Goal: Task Accomplishment & Management: Use online tool/utility

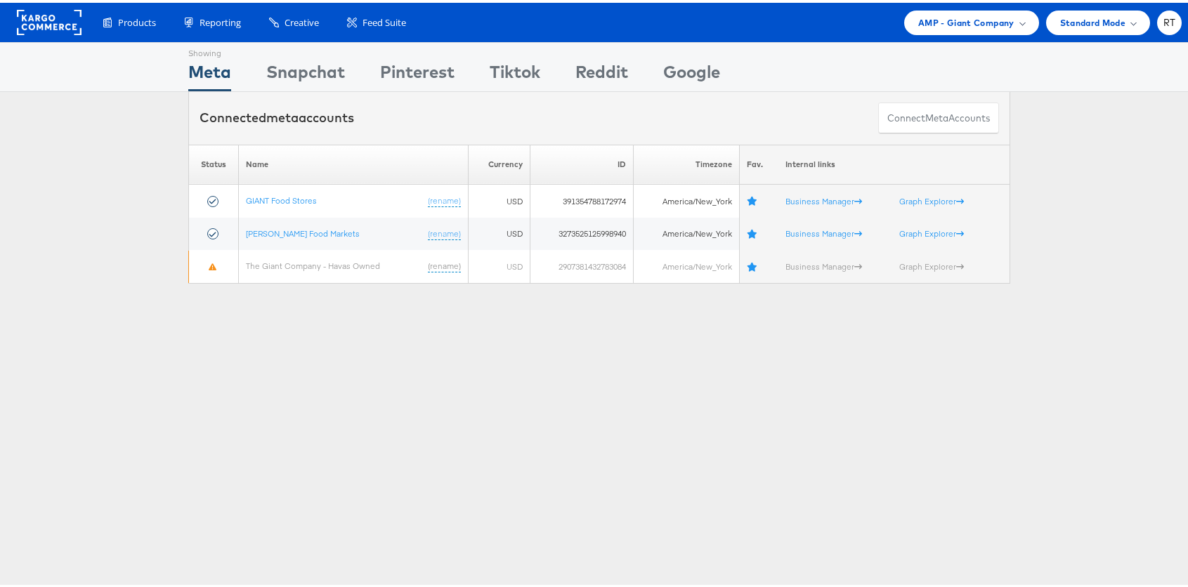
click at [190, 344] on div "Showing Meta Showing [GEOGRAPHIC_DATA] Showing Pinterest Showing Tiktok Showing…" at bounding box center [599, 390] width 1198 height 703
drag, startPoint x: 115, startPoint y: 230, endPoint x: 123, endPoint y: 225, distance: 10.1
click at [123, 225] on div "Please Wait Loading Accounts .... Status Name Currency ID Timezone Fav. Interna…" at bounding box center [599, 211] width 1198 height 139
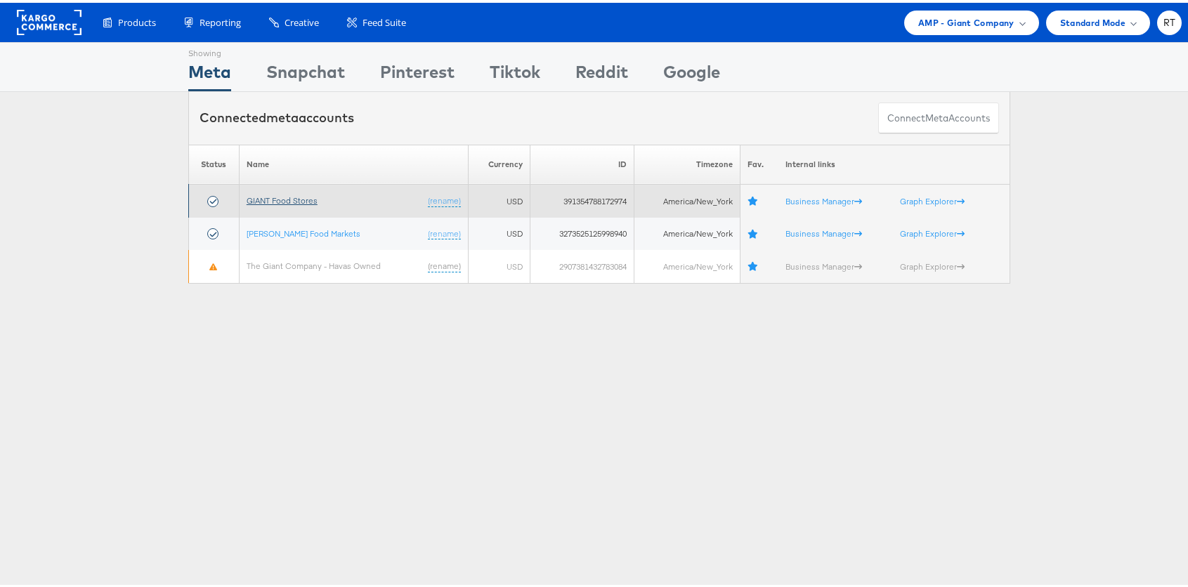
click at [282, 202] on link "GIANT Food Stores" at bounding box center [282, 197] width 71 height 11
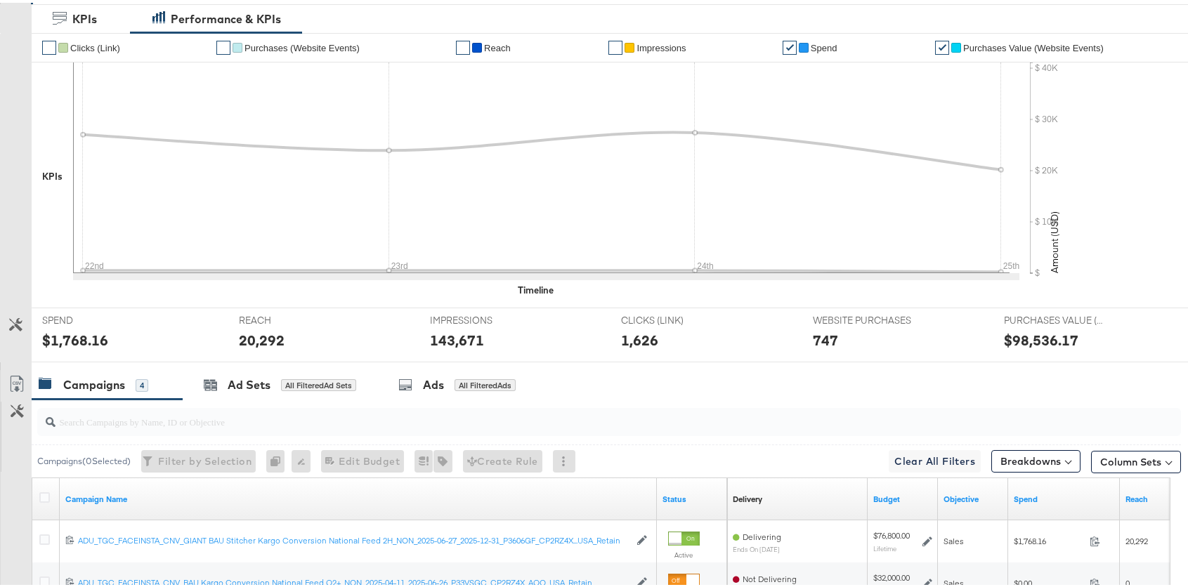
scroll to position [490, 0]
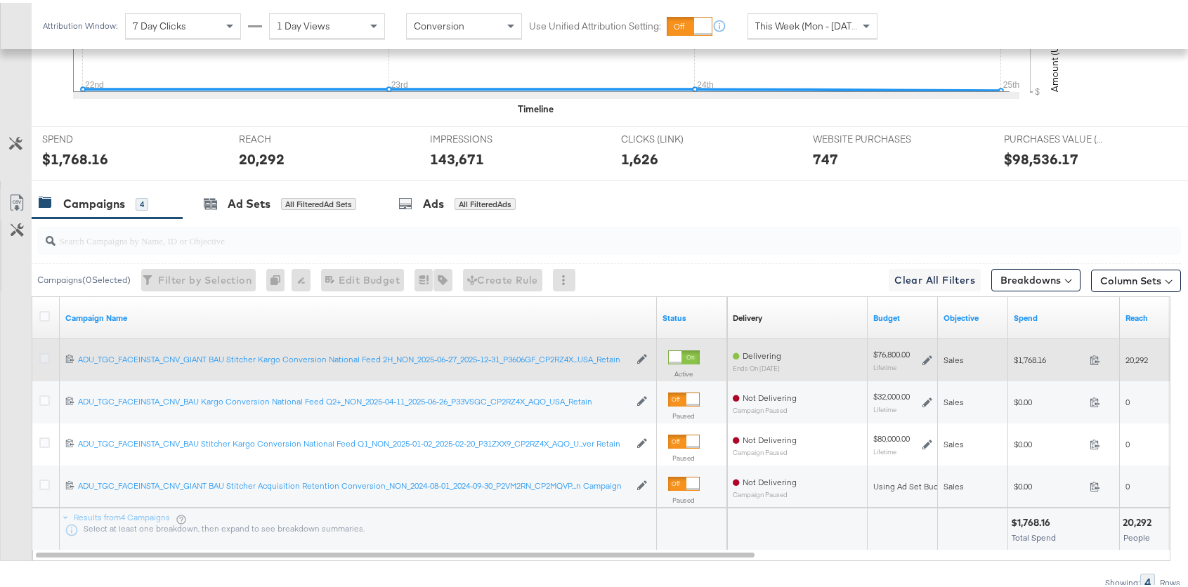
click at [44, 358] on icon at bounding box center [44, 356] width 11 height 11
click at [0, 0] on input "checkbox" at bounding box center [0, 0] width 0 height 0
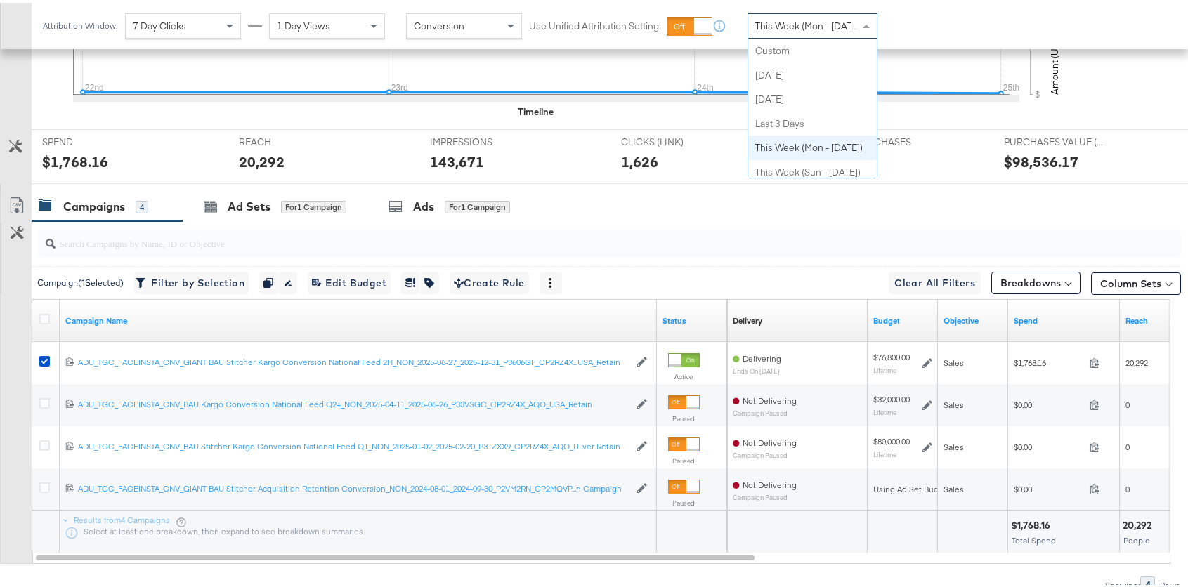
scroll to position [97, 0]
click at [768, 19] on span "This Week (Mon - [DATE])" at bounding box center [808, 23] width 107 height 13
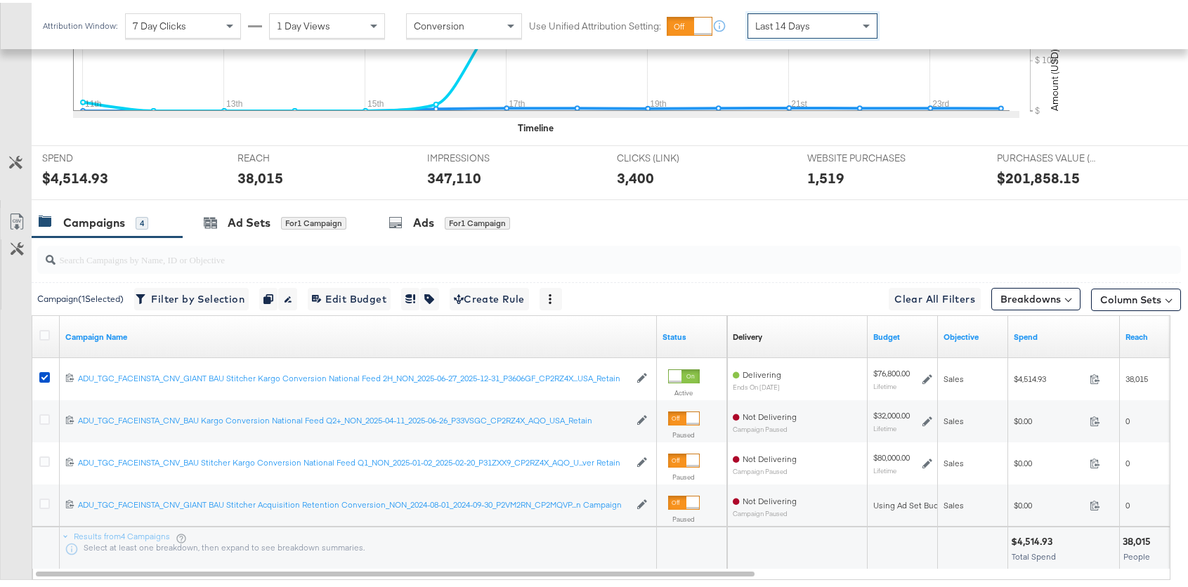
scroll to position [476, 0]
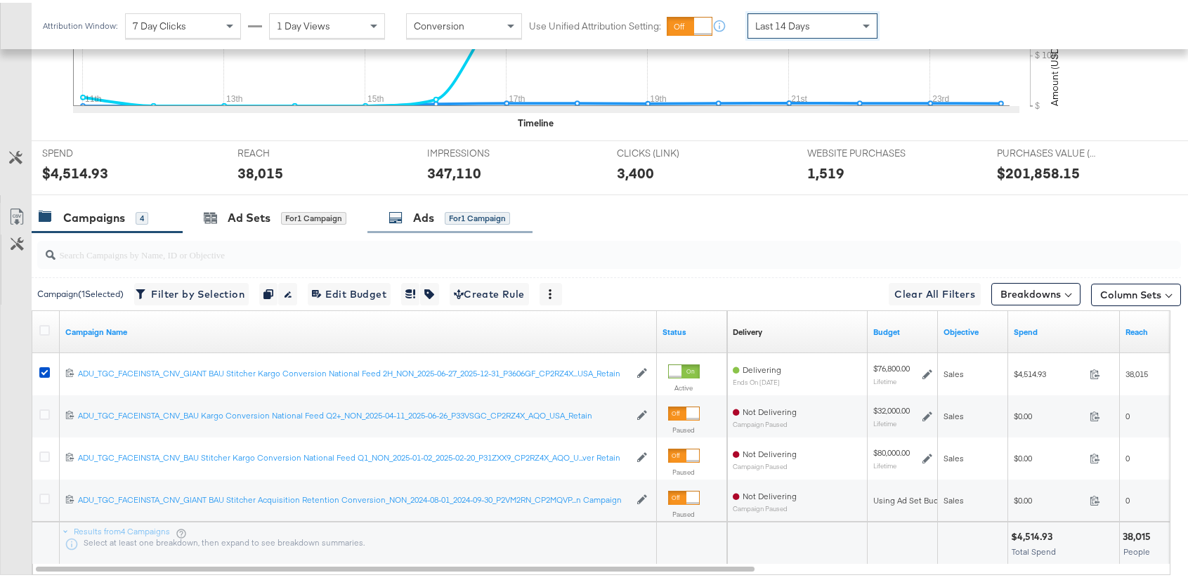
click at [436, 218] on div "Ads for 1 Campaign" at bounding box center [449, 215] width 122 height 16
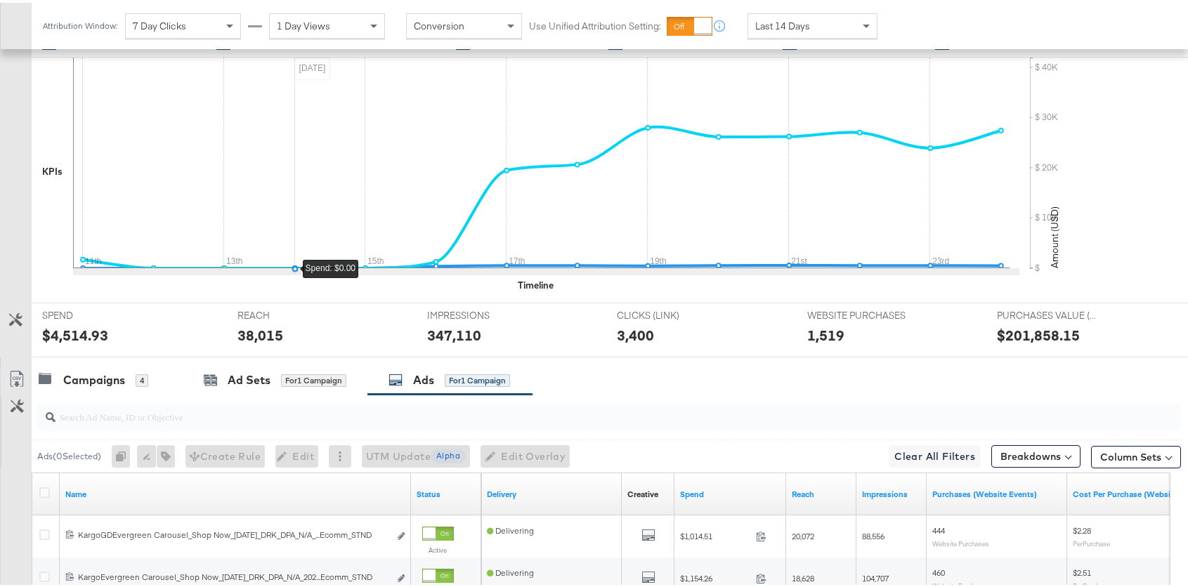
scroll to position [0, 0]
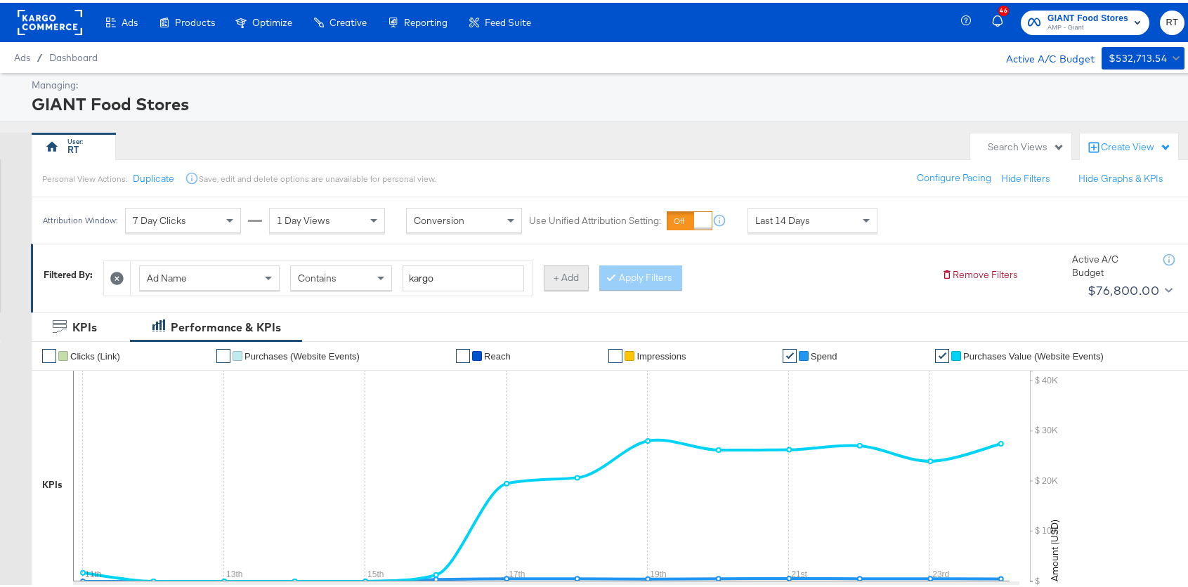
drag, startPoint x: 589, startPoint y: 272, endPoint x: 575, endPoint y: 275, distance: 14.5
click at [587, 272] on div "Ad Name Contains kargo + Add Apply Filters" at bounding box center [516, 272] width 827 height 43
click at [570, 276] on button "+ Add" at bounding box center [566, 275] width 45 height 25
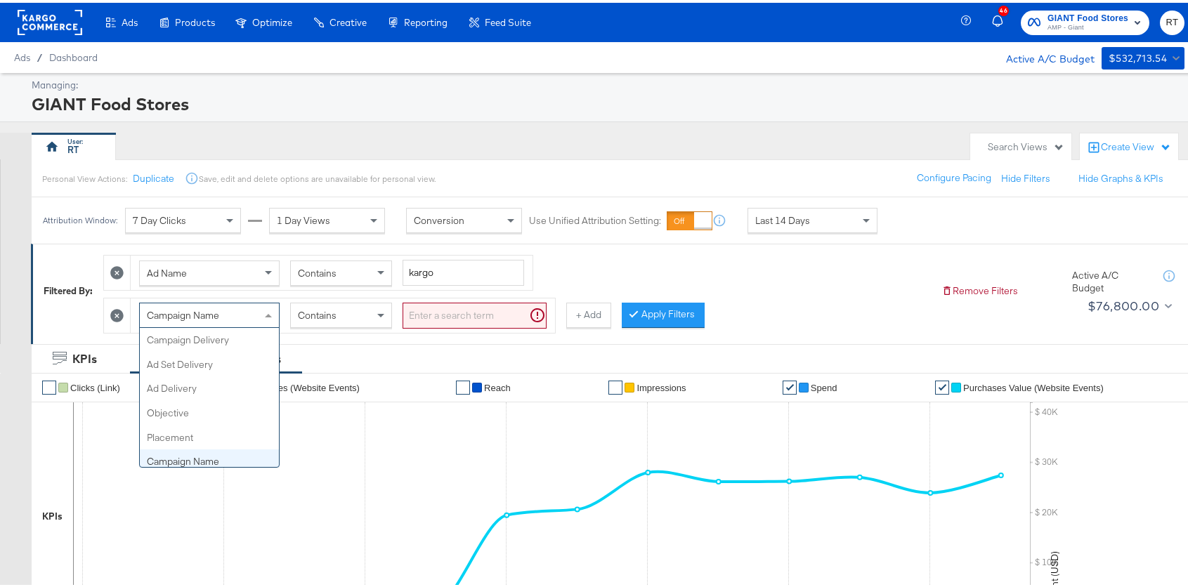
click at [180, 320] on div "Campaign Name" at bounding box center [209, 313] width 139 height 24
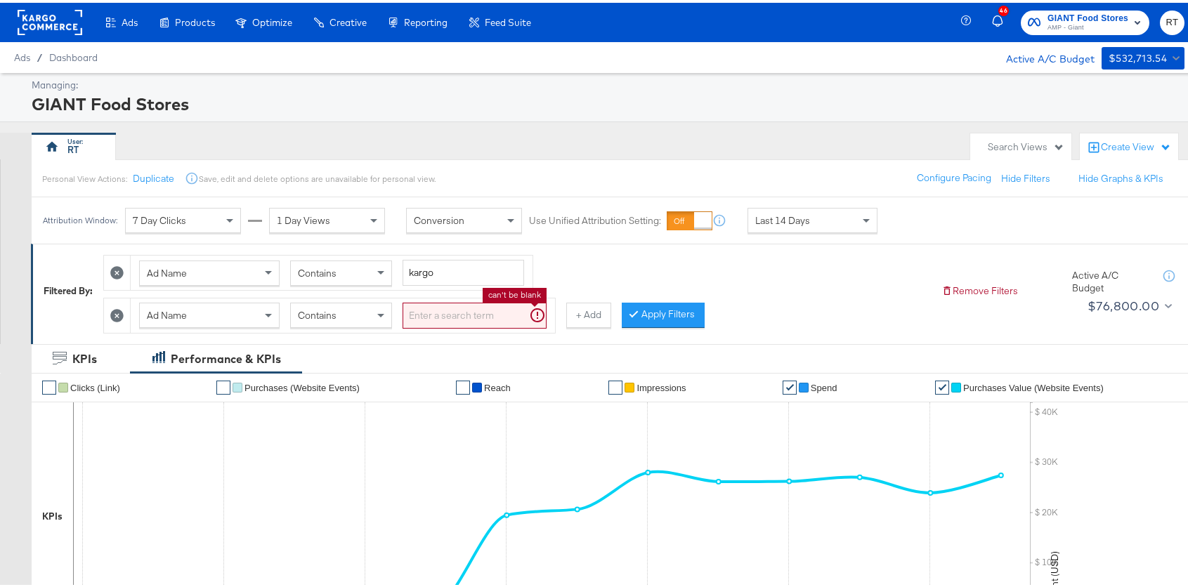
click at [433, 310] on input "search" at bounding box center [475, 313] width 144 height 26
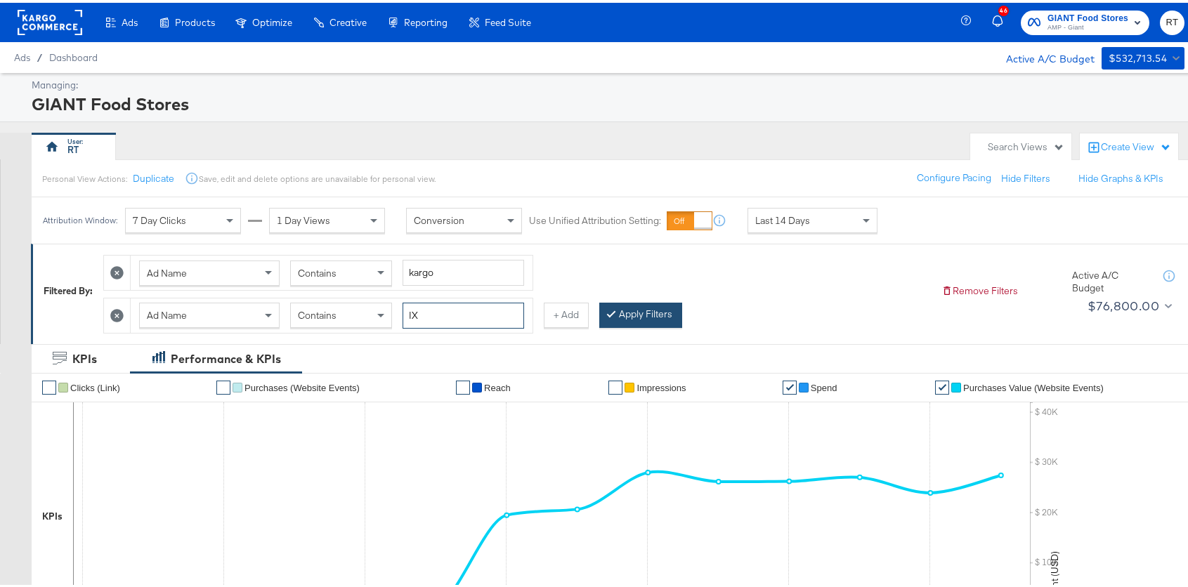
type input "IX"
click at [621, 310] on button "Apply Filters" at bounding box center [640, 312] width 83 height 25
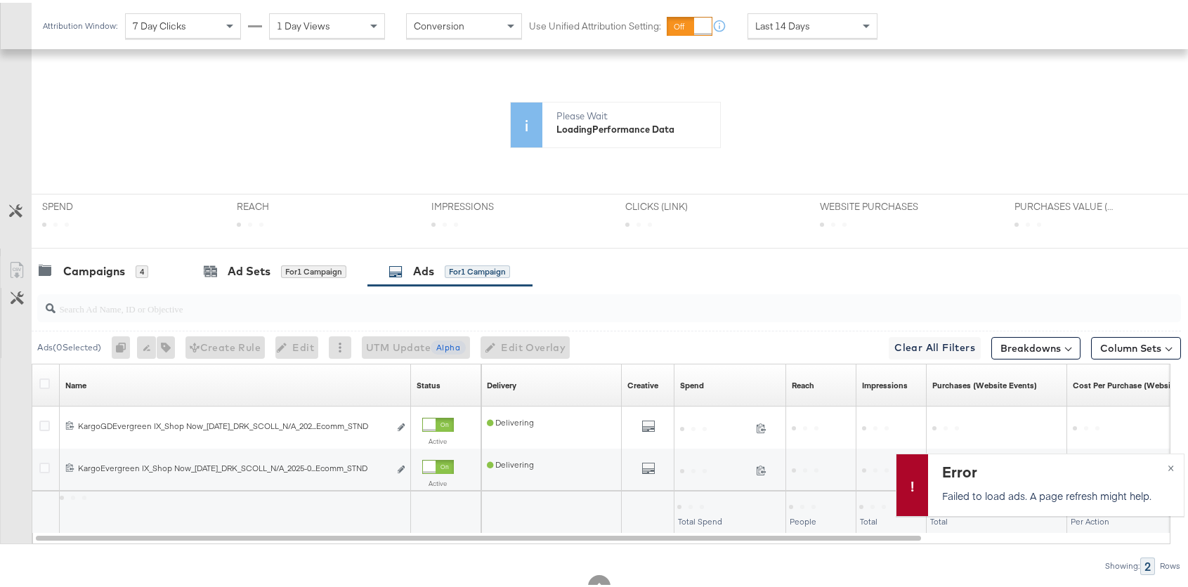
scroll to position [349, 0]
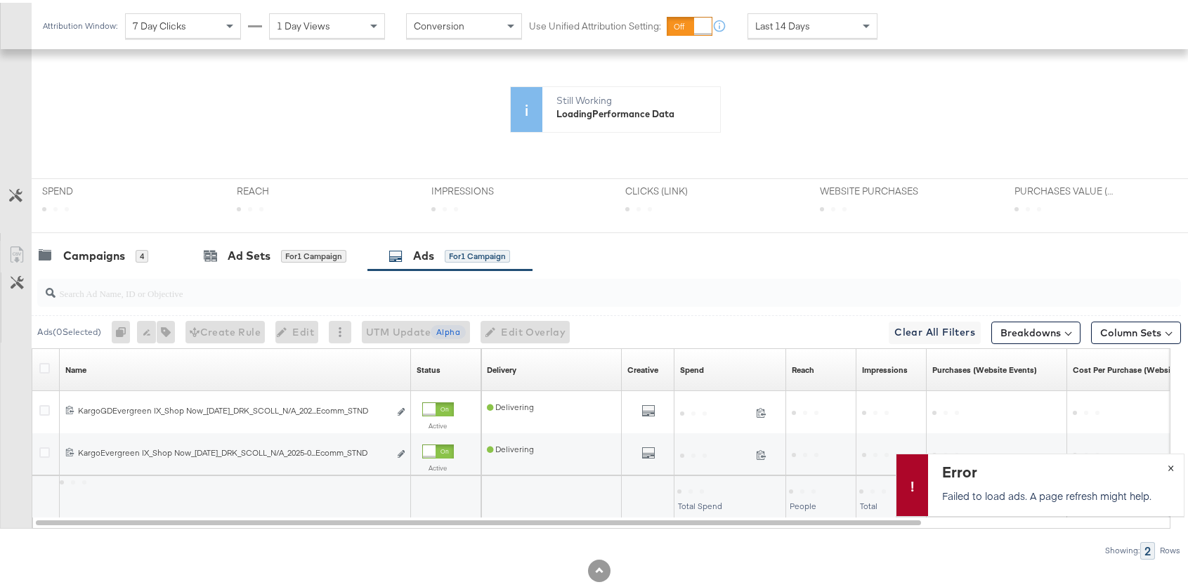
click at [1168, 463] on span "×" at bounding box center [1171, 464] width 6 height 16
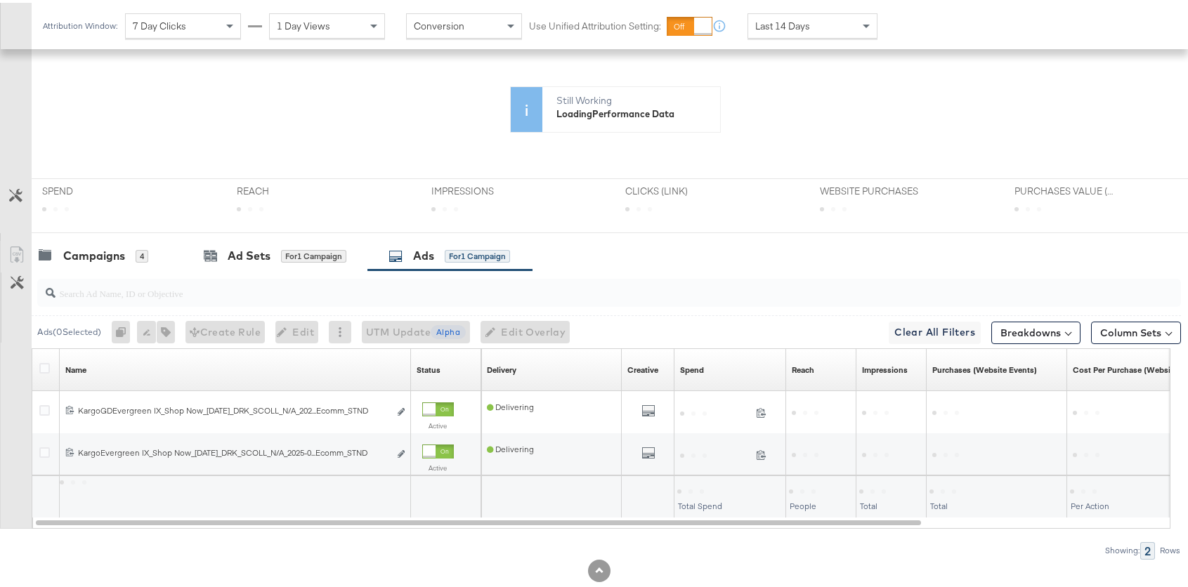
click at [365, 538] on div "Ads ( 0 Selected) 0 Rename 0 ads Tags for 0 campaigns Create Rule Edit 0 ads Ed…" at bounding box center [590, 412] width 1181 height 289
